Goal: Information Seeking & Learning: Understand process/instructions

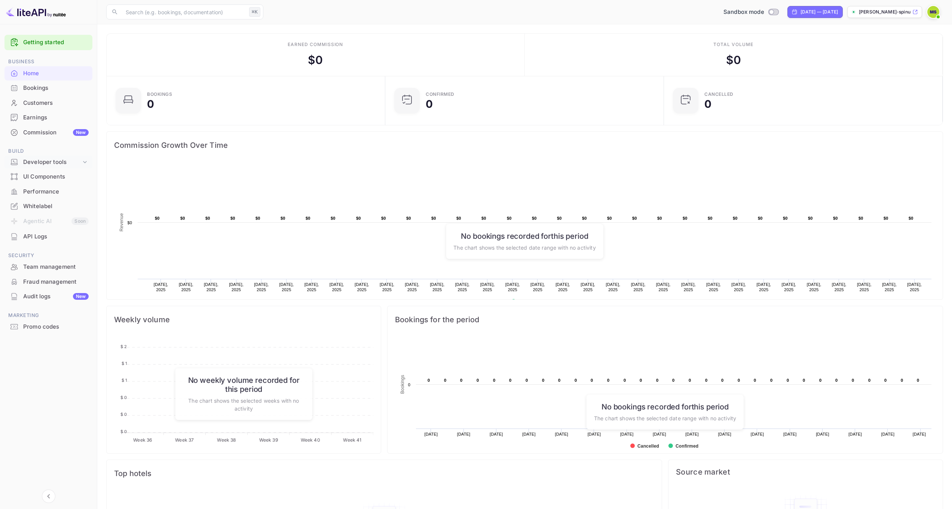
click at [54, 160] on div "Developer tools" at bounding box center [52, 162] width 58 height 9
click at [45, 219] on div "UI Components" at bounding box center [55, 223] width 65 height 9
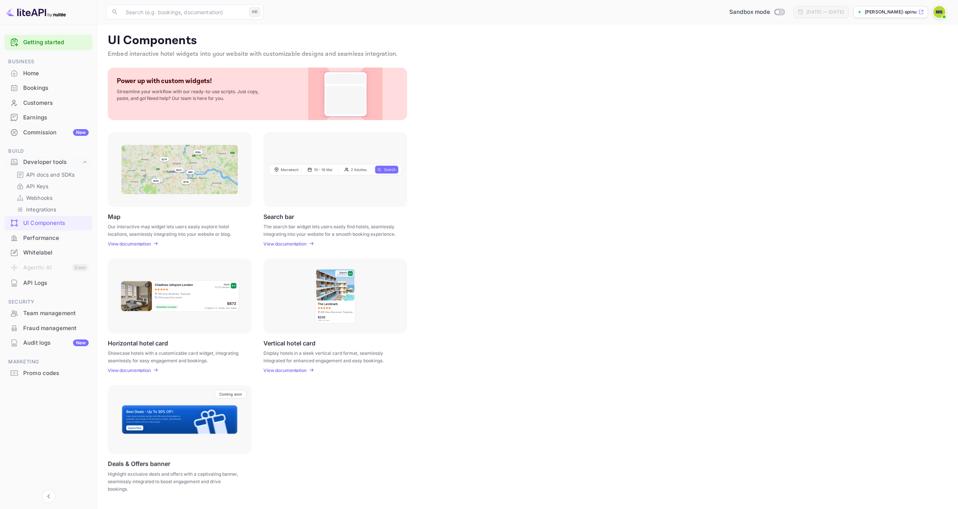
click at [59, 86] on div "Bookings" at bounding box center [55, 88] width 65 height 9
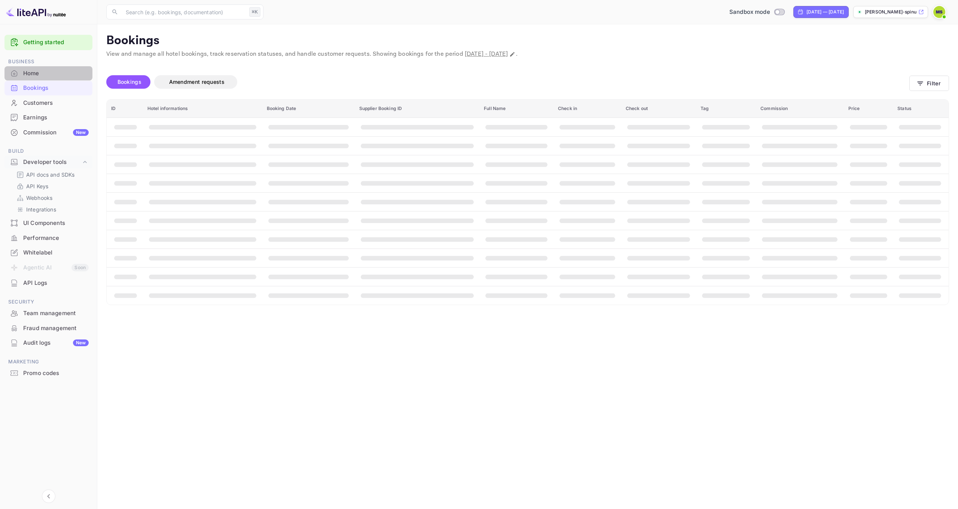
click at [63, 75] on div "Home" at bounding box center [55, 73] width 65 height 9
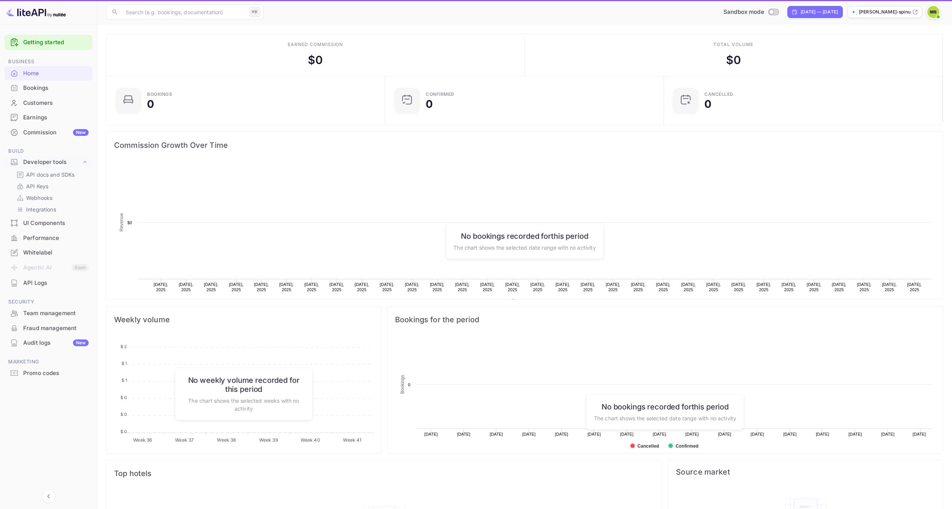
scroll to position [6, 6]
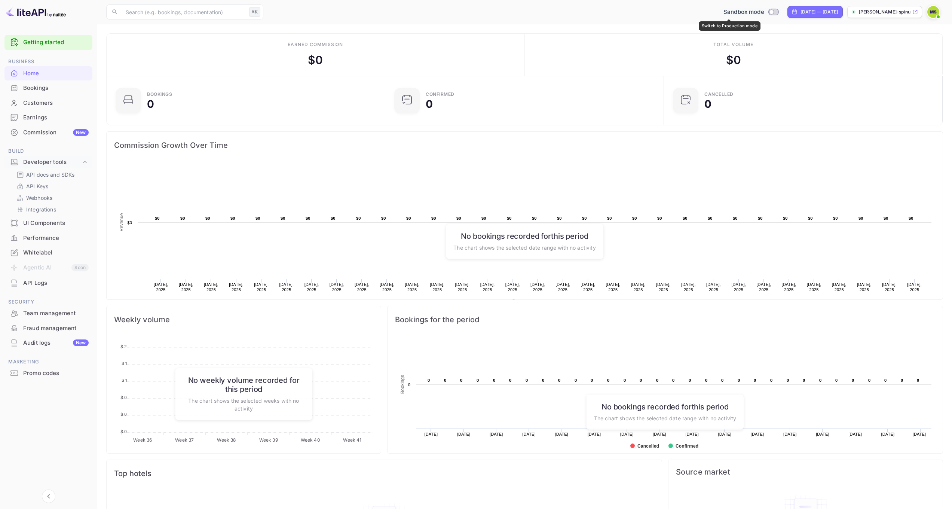
click at [768, 15] on span "Switch to Production mode" at bounding box center [773, 12] width 11 height 7
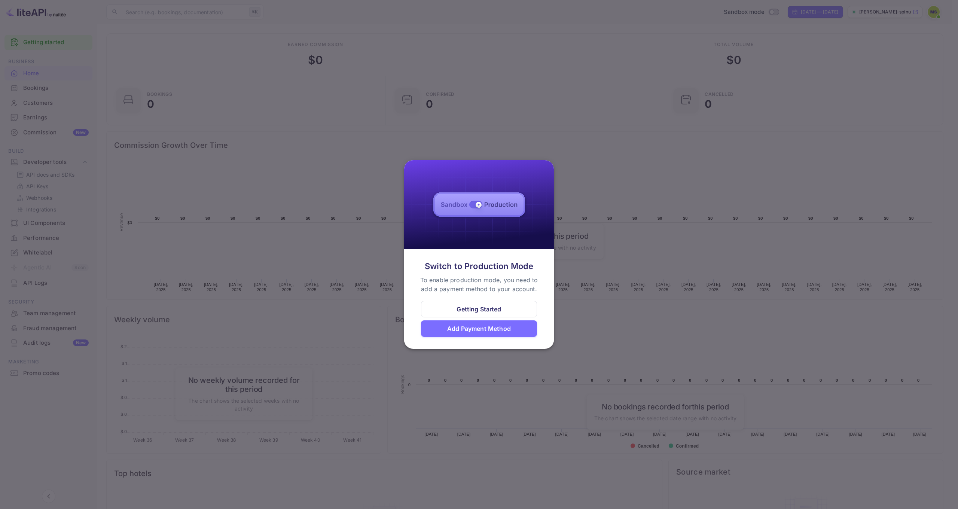
click at [629, 196] on div at bounding box center [479, 254] width 958 height 509
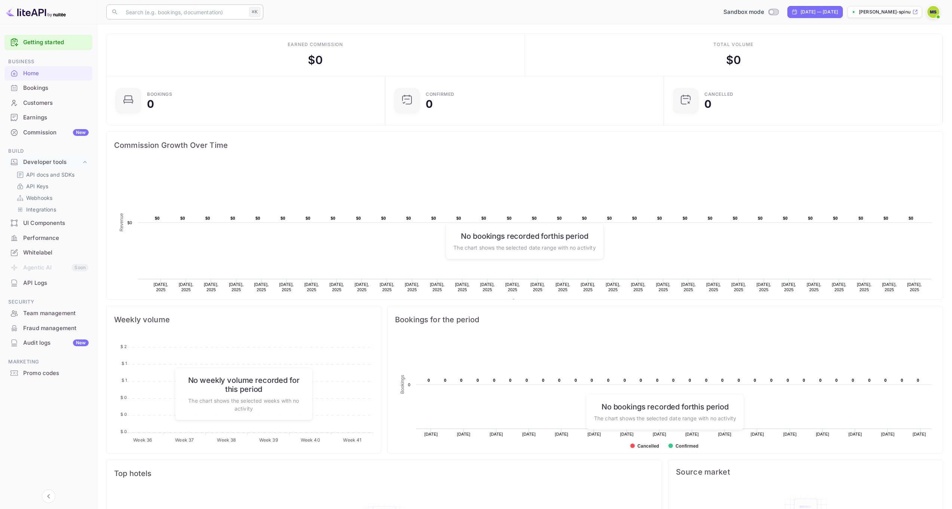
click at [152, 15] on input "text" at bounding box center [183, 11] width 125 height 15
click at [185, 131] on span "Documentation" at bounding box center [211, 130] width 174 height 8
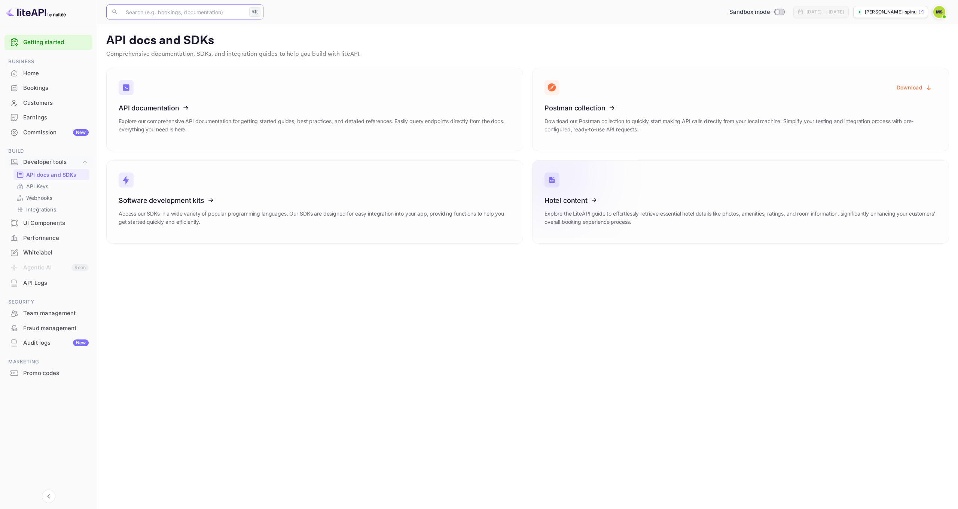
click at [629, 191] on icon at bounding box center [591, 199] width 116 height 77
